Goal: Task Accomplishment & Management: Manage account settings

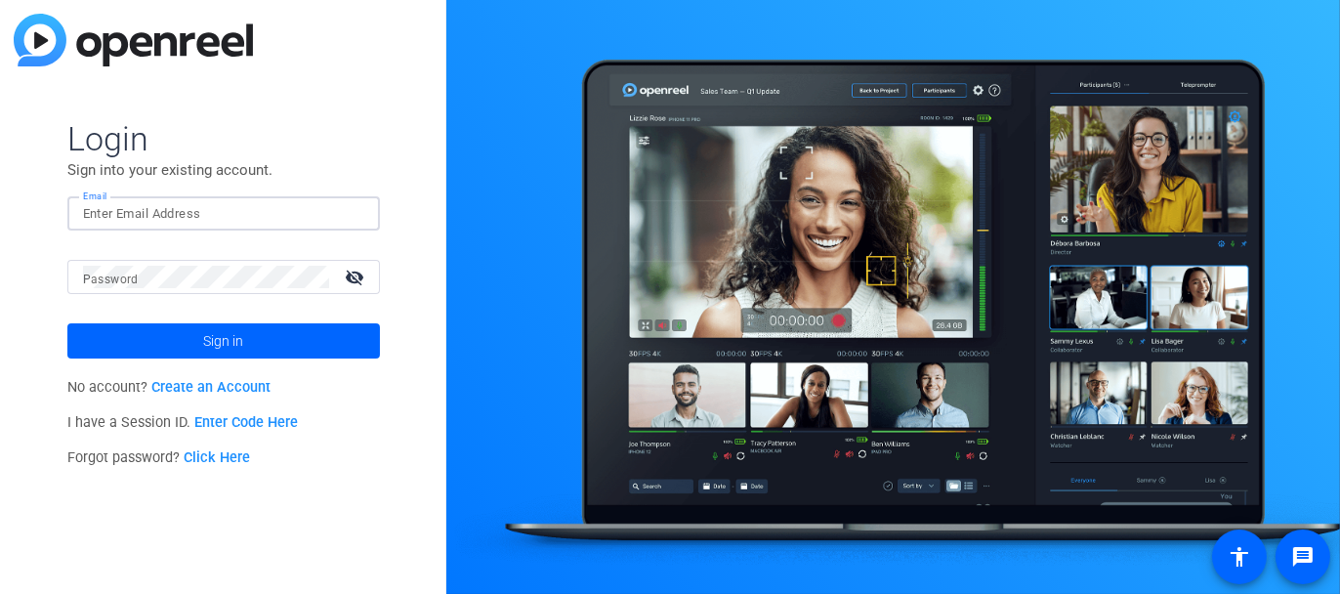
click at [223, 216] on input "Email" at bounding box center [223, 213] width 281 height 23
type input "[EMAIL_ADDRESS][DOMAIN_NAME]"
click at [214, 382] on link "Create an Account" at bounding box center [210, 387] width 119 height 17
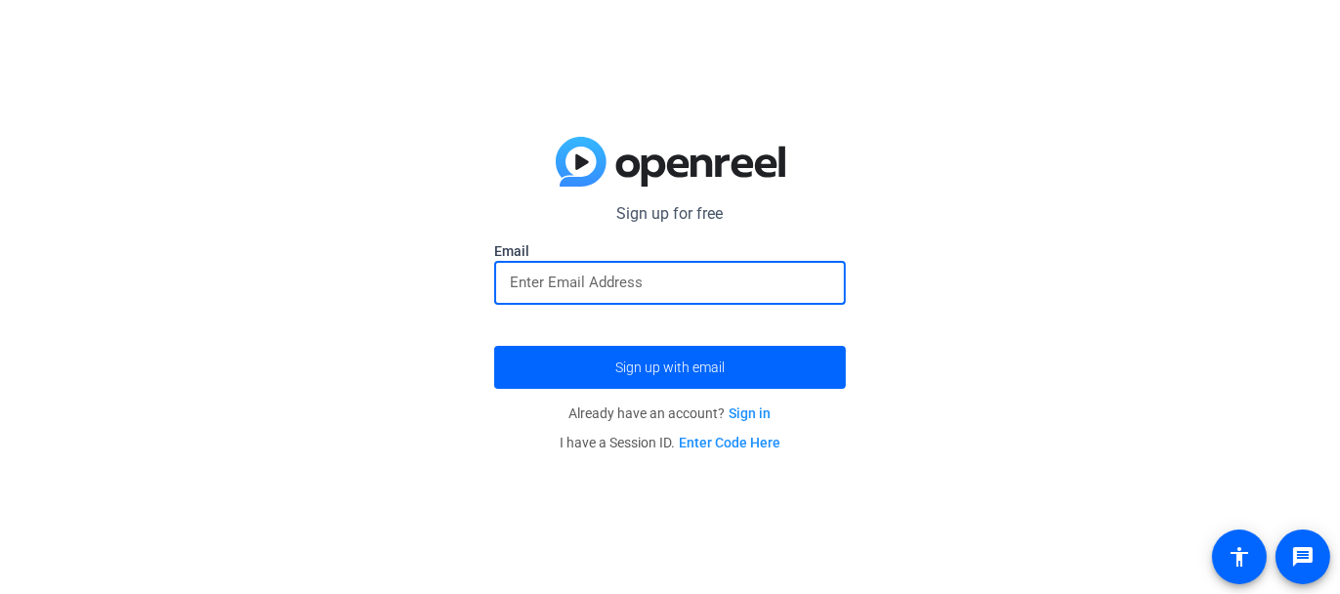
click at [627, 294] on input "email" at bounding box center [670, 281] width 320 height 23
type input "[EMAIL_ADDRESS][DOMAIN_NAME]"
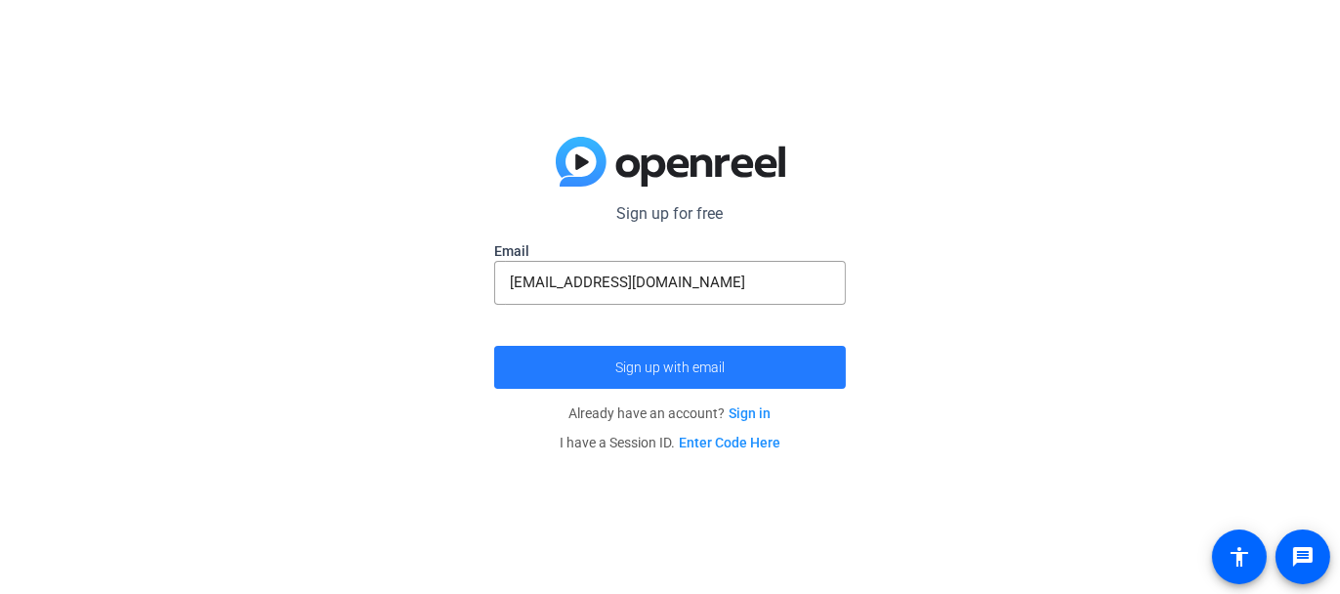
click at [629, 350] on span "submit" at bounding box center [669, 367] width 351 height 47
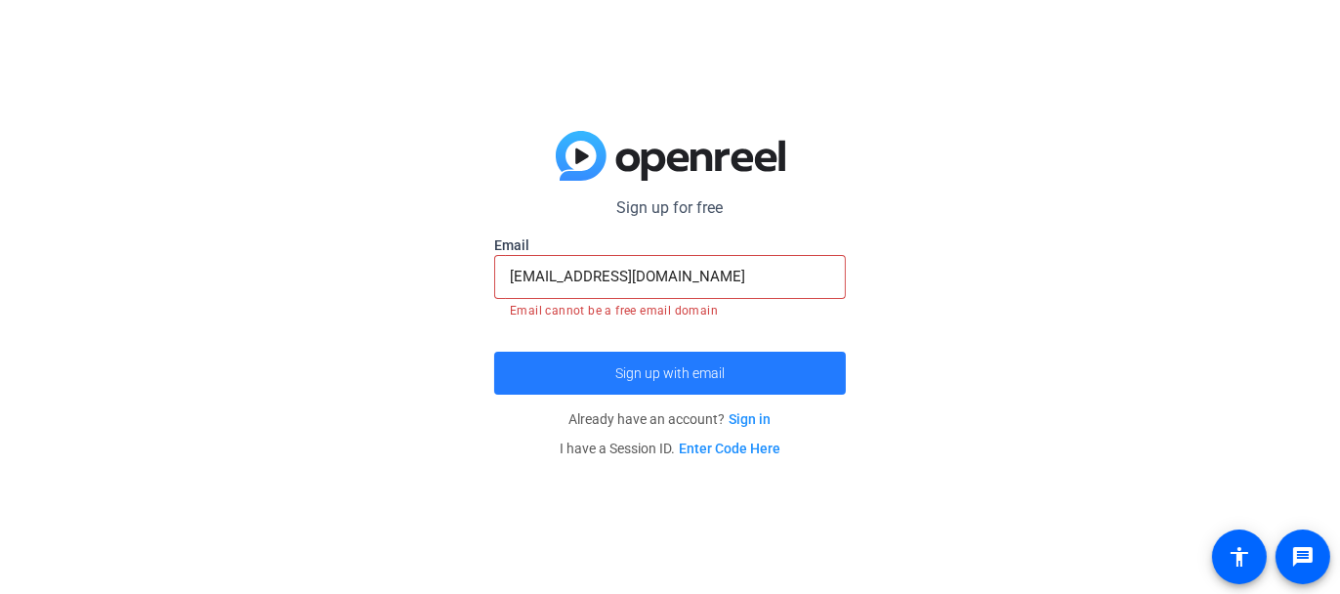
click at [607, 360] on span "submit" at bounding box center [669, 373] width 351 height 47
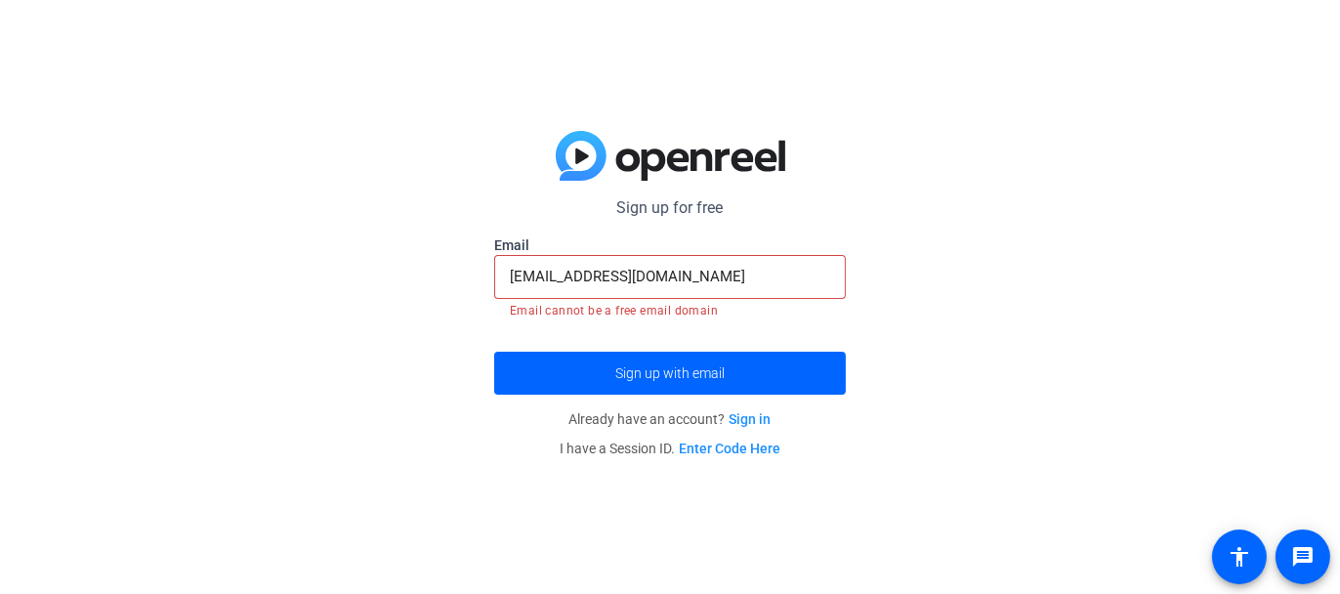
click at [740, 414] on link "Sign in" at bounding box center [750, 419] width 42 height 16
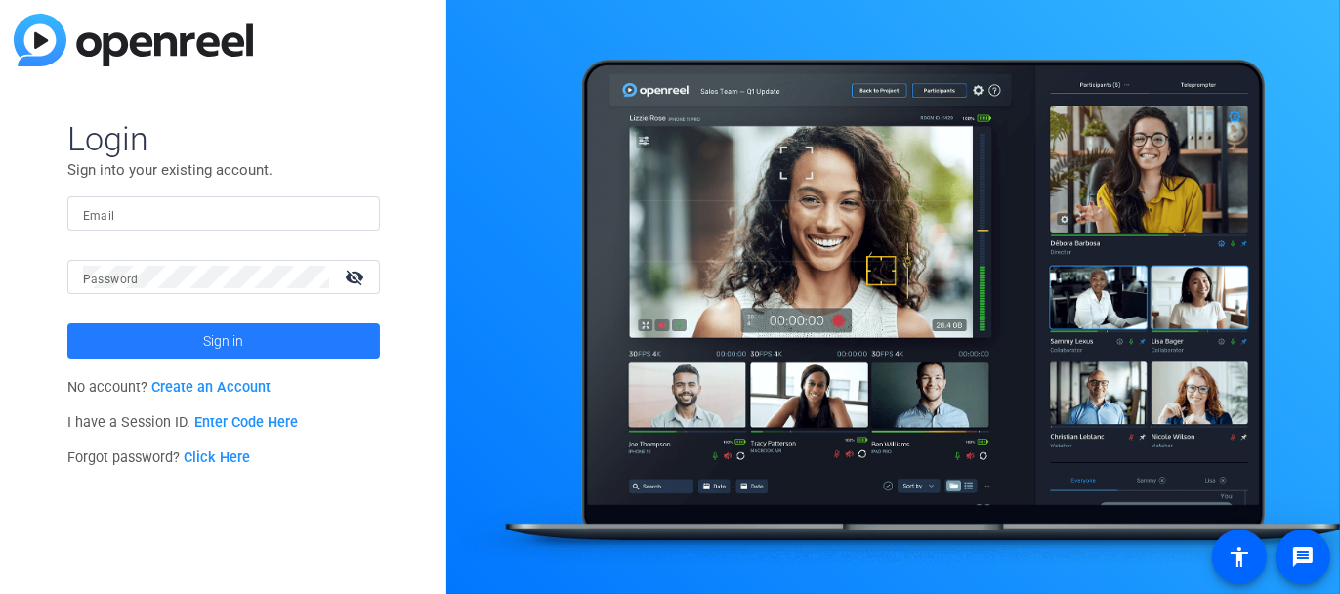
click at [264, 333] on span at bounding box center [223, 340] width 312 height 47
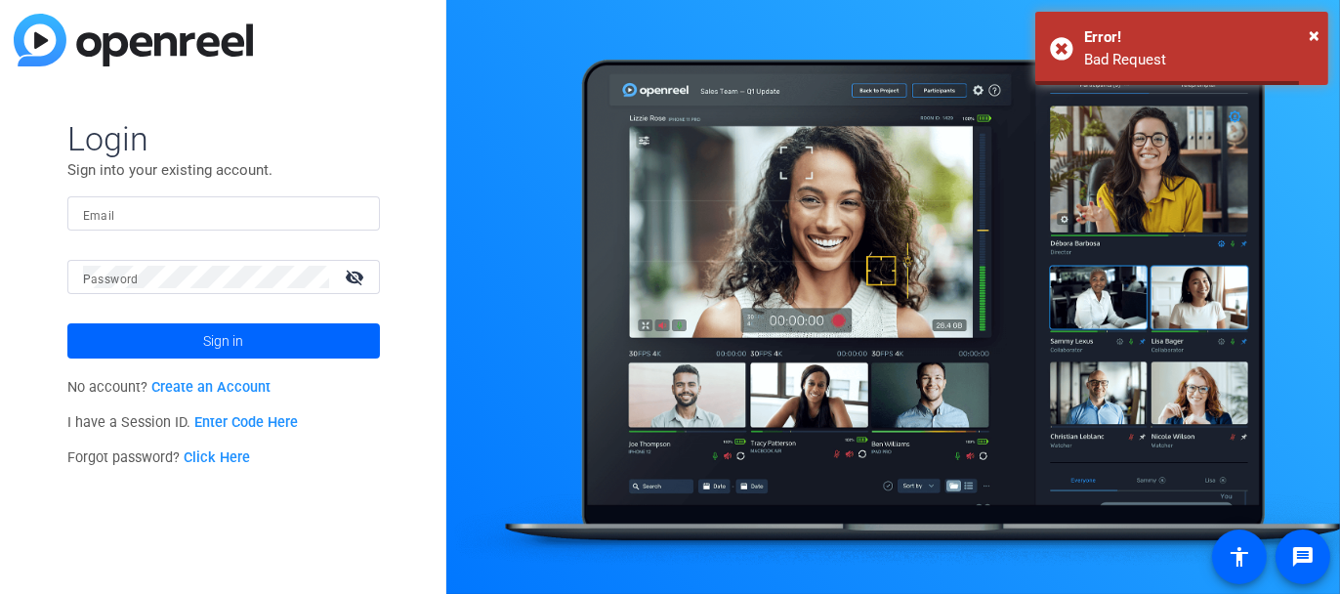
click at [235, 382] on link "Create an Account" at bounding box center [210, 387] width 119 height 17
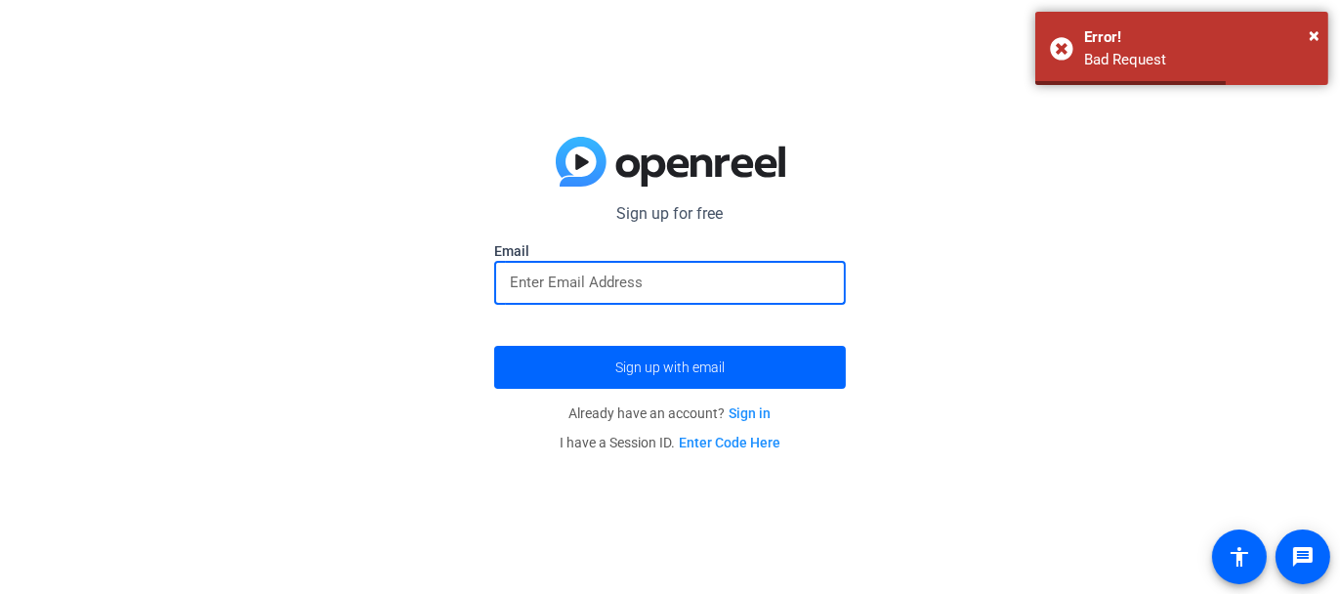
click at [594, 294] on input "email" at bounding box center [670, 281] width 320 height 23
type input "[EMAIL_ADDRESS][DOMAIN_NAME]"
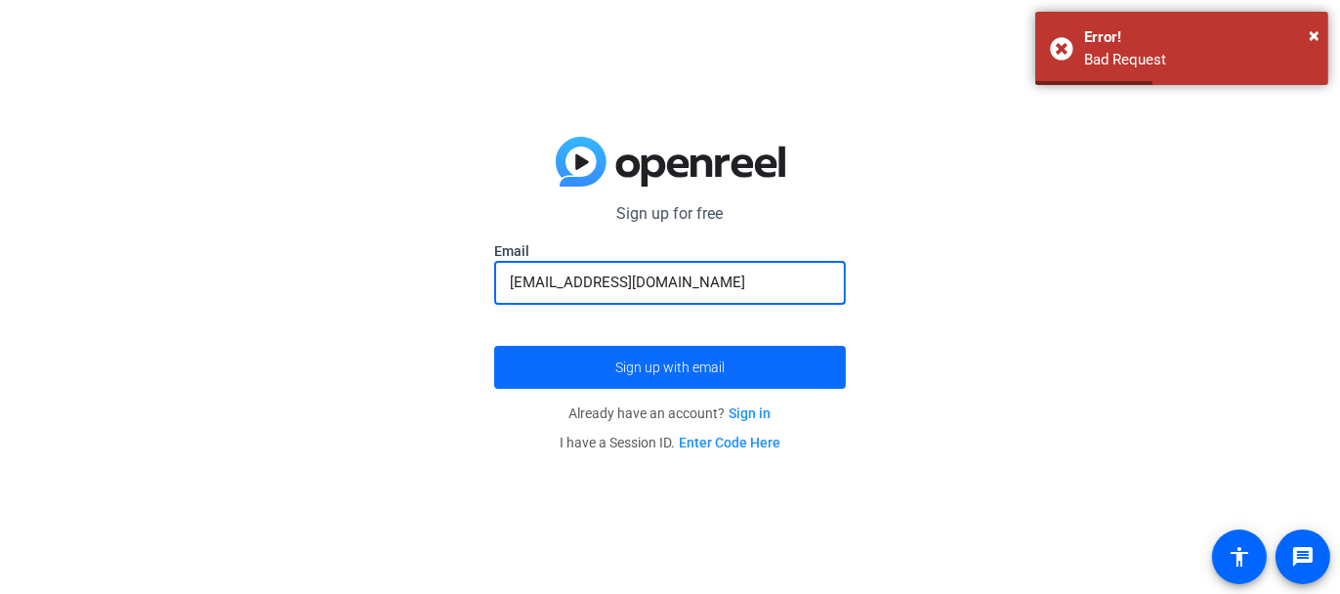
click at [600, 376] on span "submit" at bounding box center [669, 367] width 351 height 47
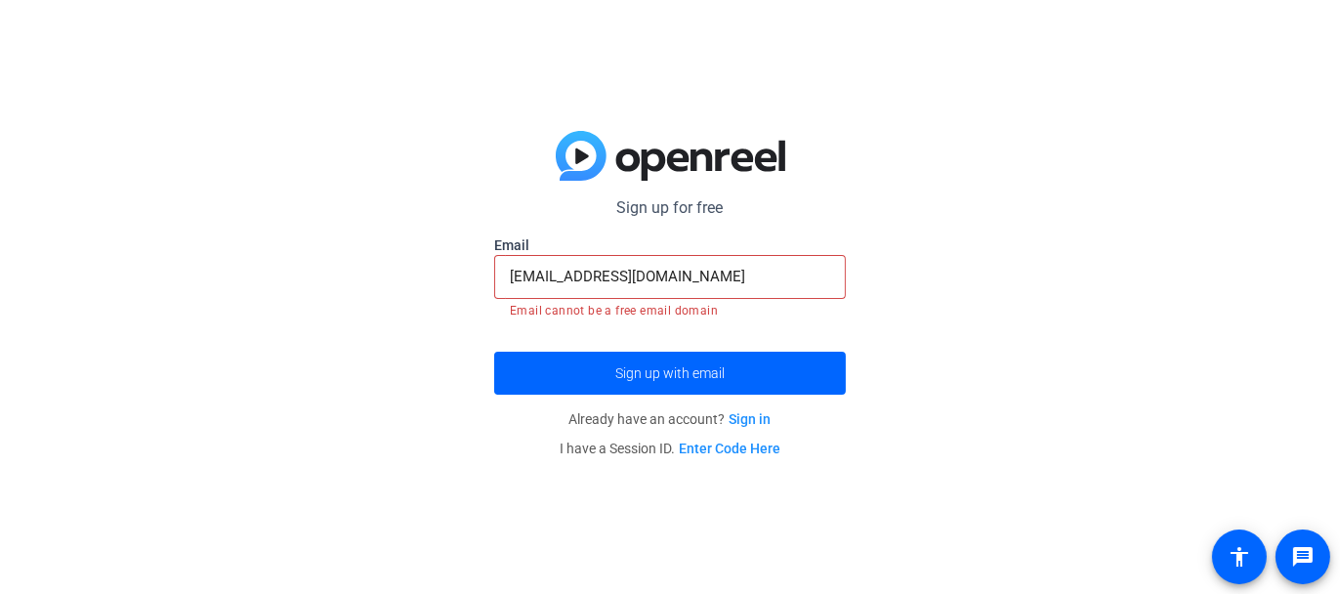
click at [747, 425] on link "Sign in" at bounding box center [750, 419] width 42 height 16
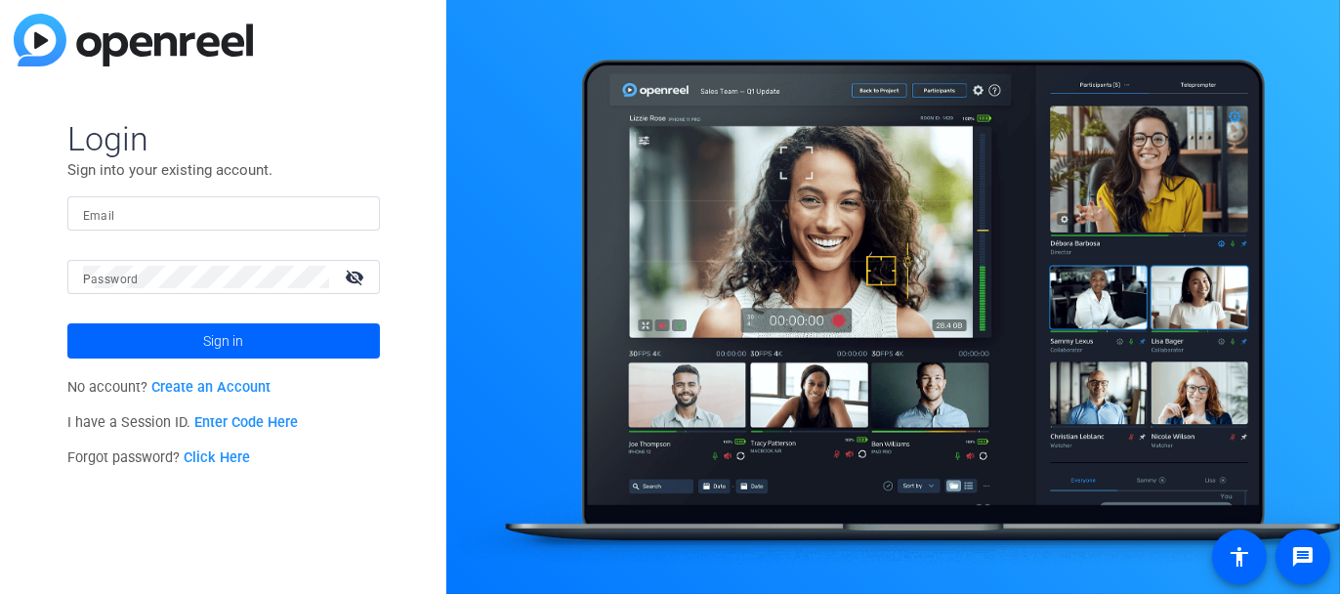
click at [212, 452] on link "Click Here" at bounding box center [217, 457] width 66 height 17
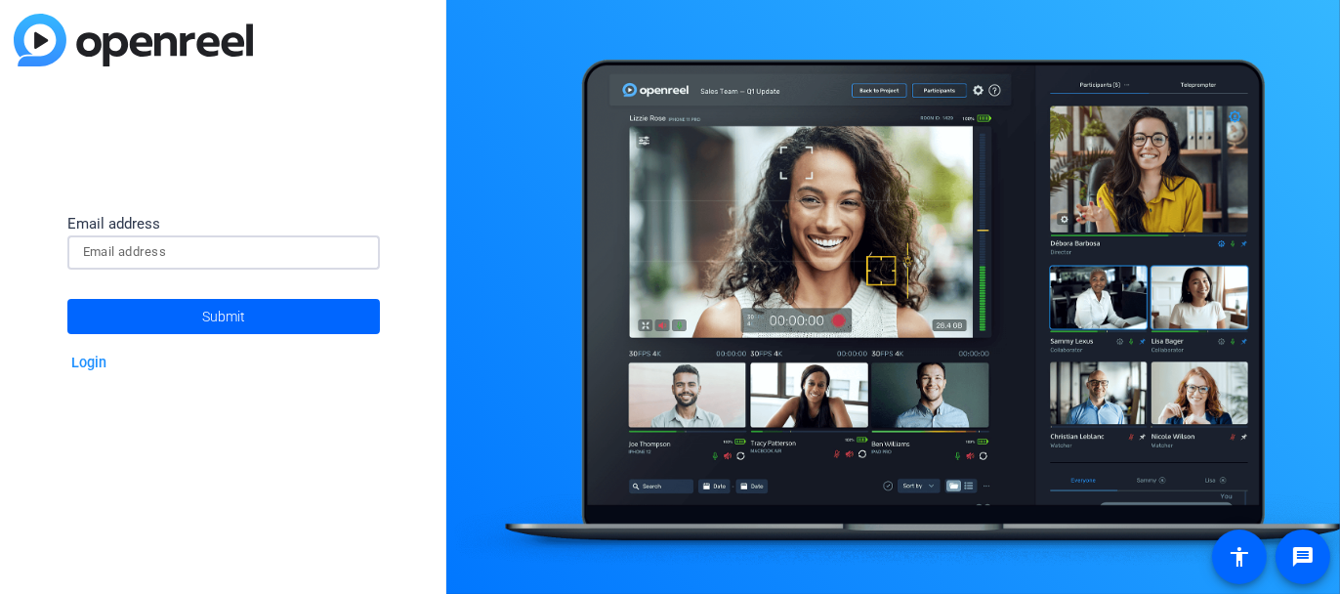
click at [195, 247] on input at bounding box center [223, 251] width 281 height 23
type input "[EMAIL_ADDRESS][DOMAIN_NAME]"
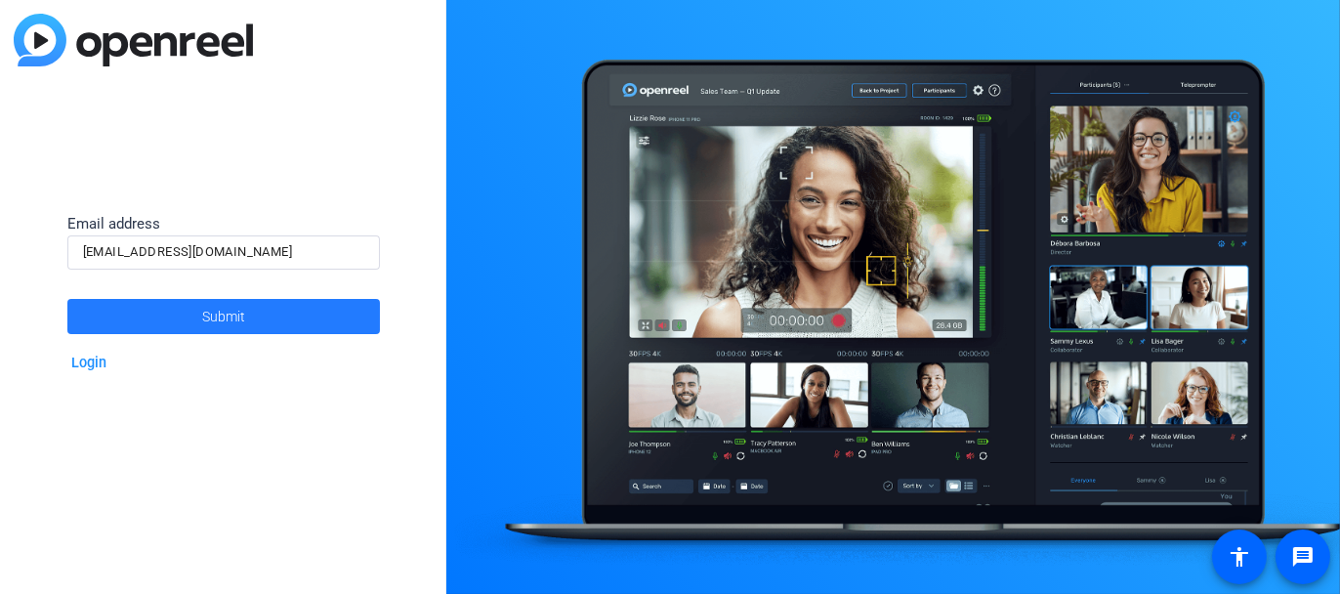
click at [195, 313] on span at bounding box center [223, 316] width 312 height 47
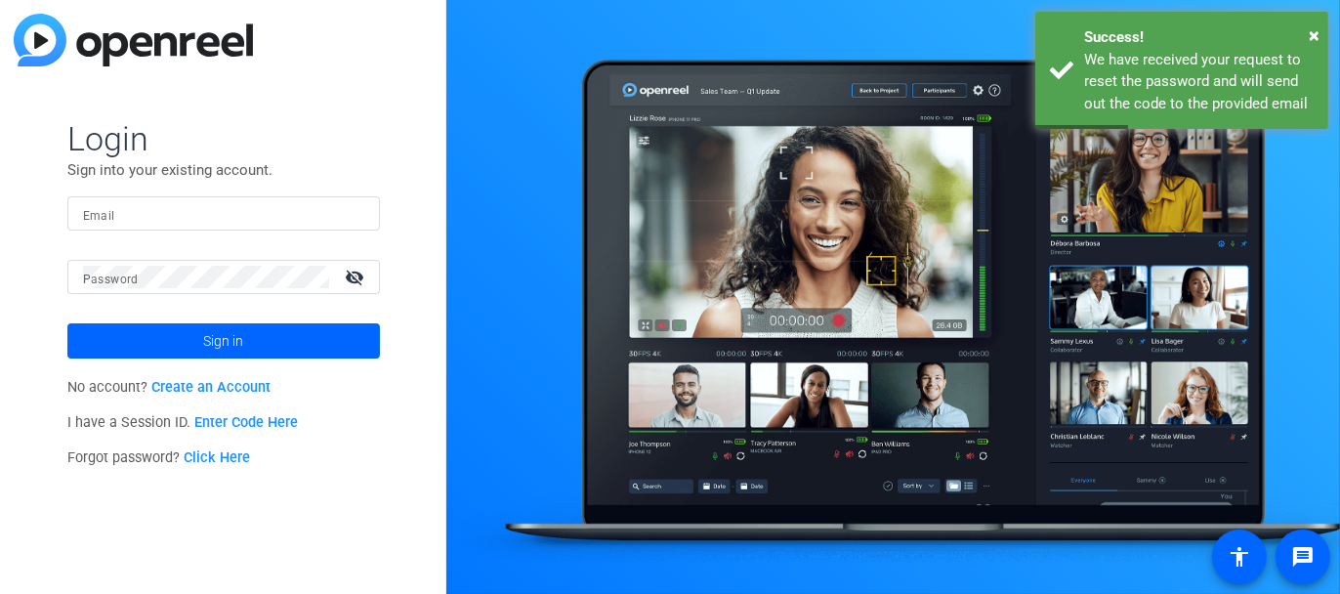
click at [227, 200] on div at bounding box center [223, 213] width 281 height 34
click at [216, 210] on input "Email" at bounding box center [223, 213] width 281 height 23
type input "[EMAIL_ADDRESS][DOMAIN_NAME]"
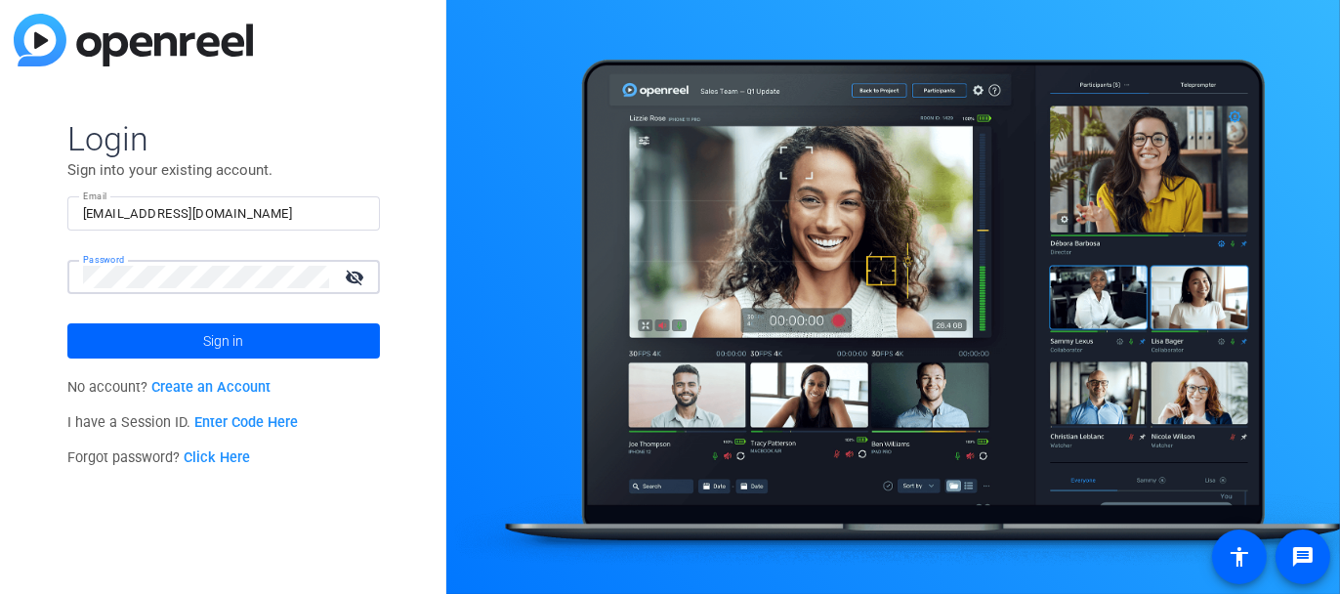
click at [67, 323] on button "Sign in" at bounding box center [223, 340] width 312 height 35
